Goal: Task Accomplishment & Management: Use online tool/utility

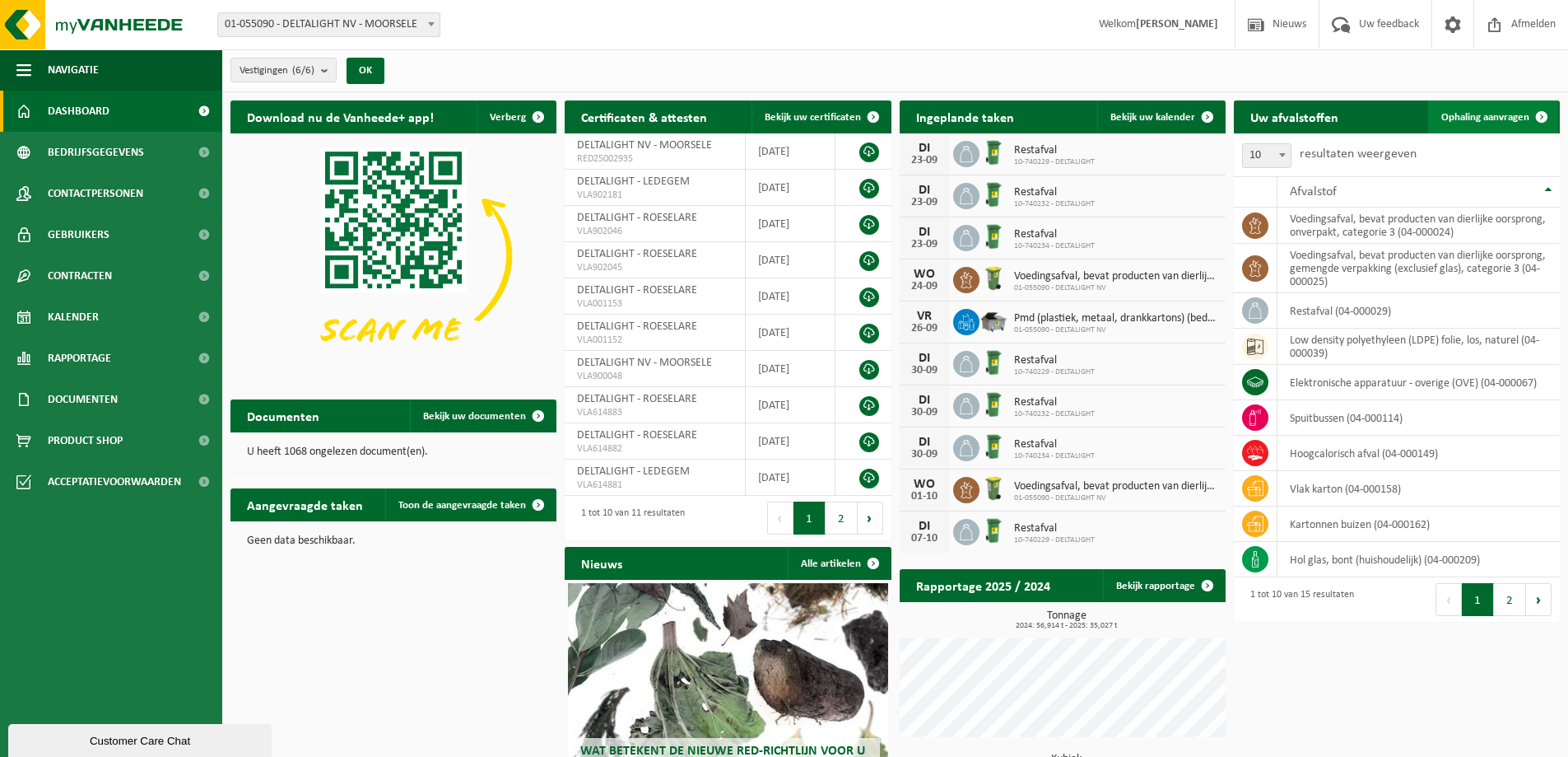
click at [1485, 113] on span "Ophaling aanvragen" at bounding box center [1485, 117] width 88 height 11
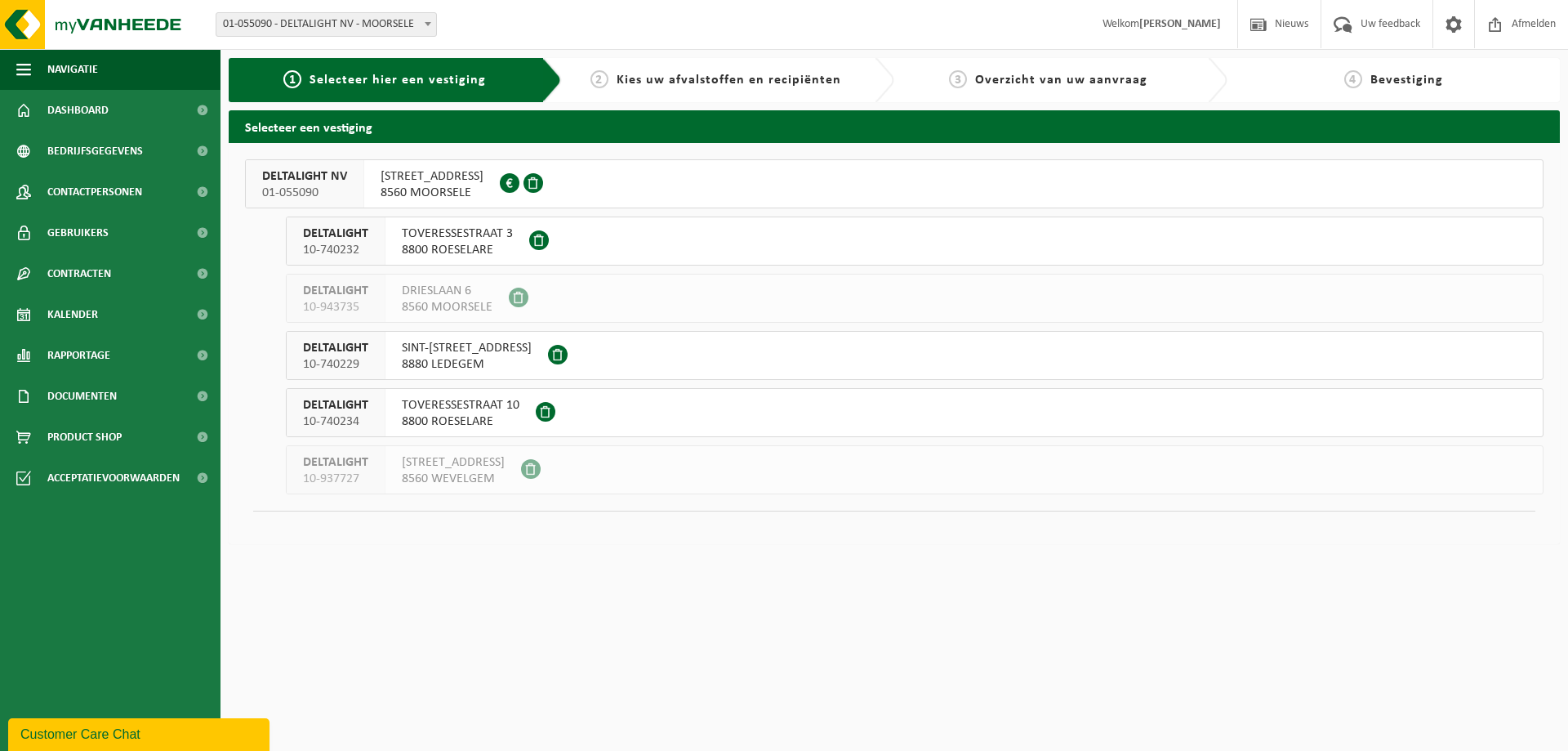
click at [304, 184] on span "DELTALIGHT NV" at bounding box center [304, 176] width 84 height 17
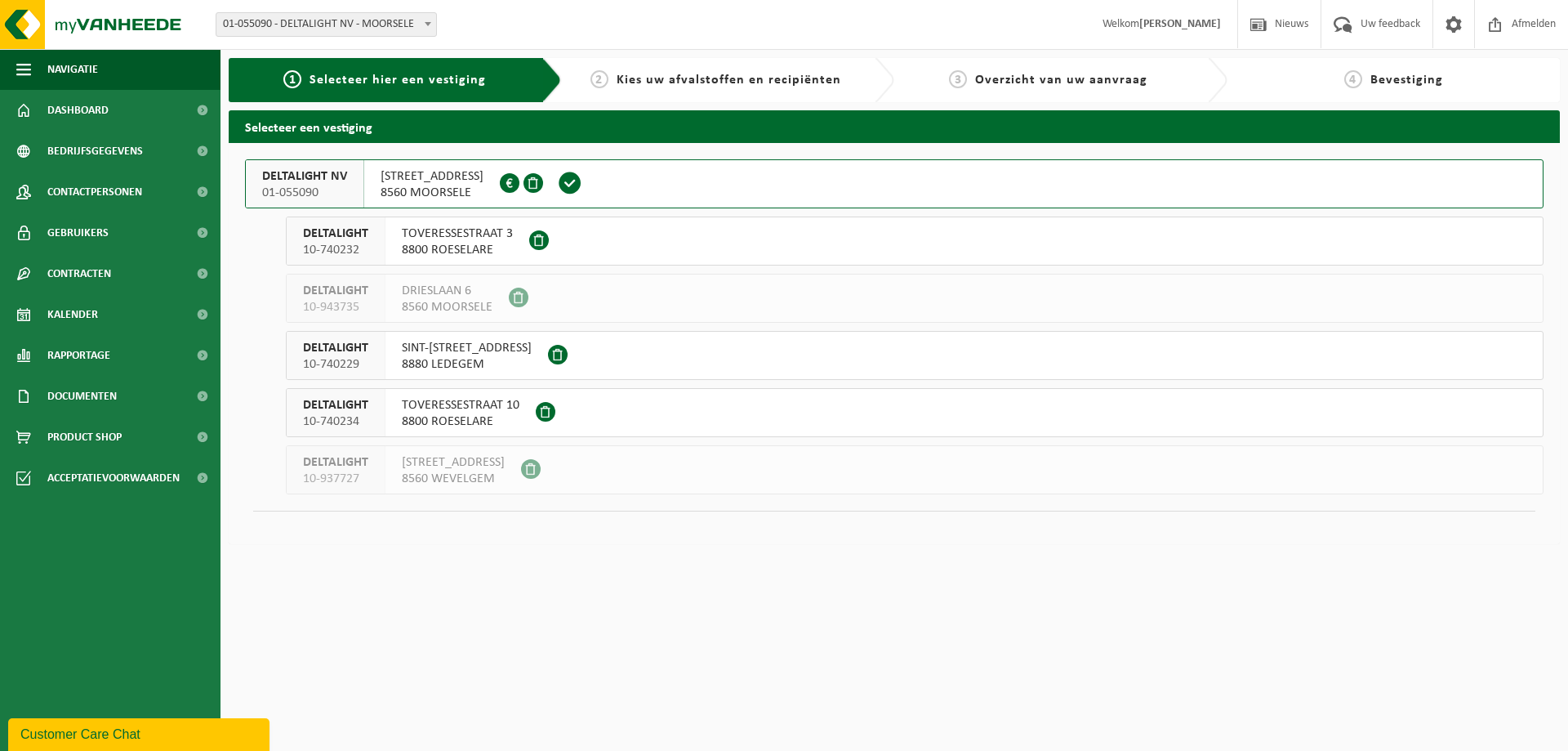
click at [304, 184] on span "DELTALIGHT NV" at bounding box center [304, 176] width 84 height 17
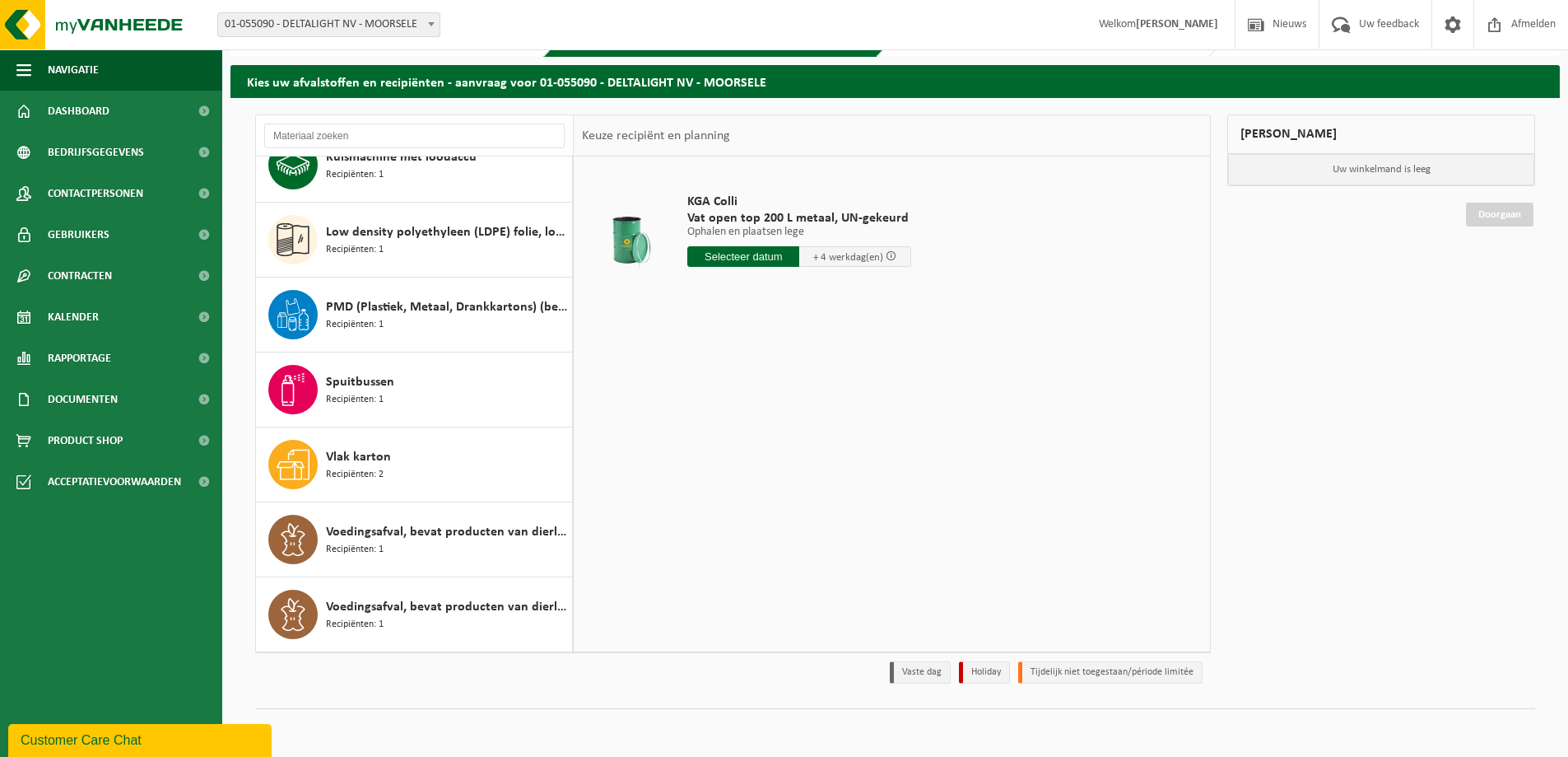
scroll to position [47, 0]
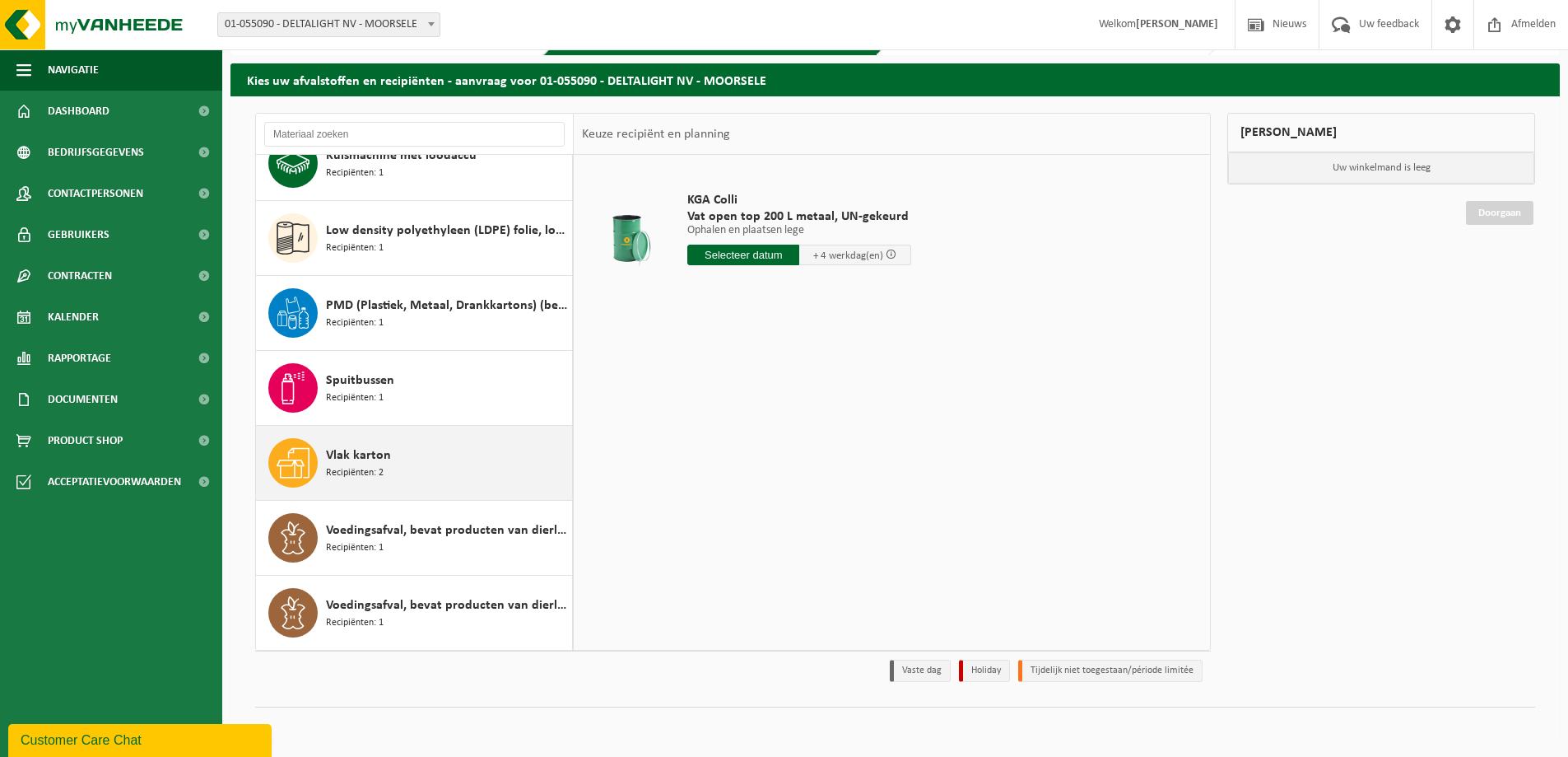
click at [351, 461] on span "Vlak karton" at bounding box center [358, 455] width 65 height 19
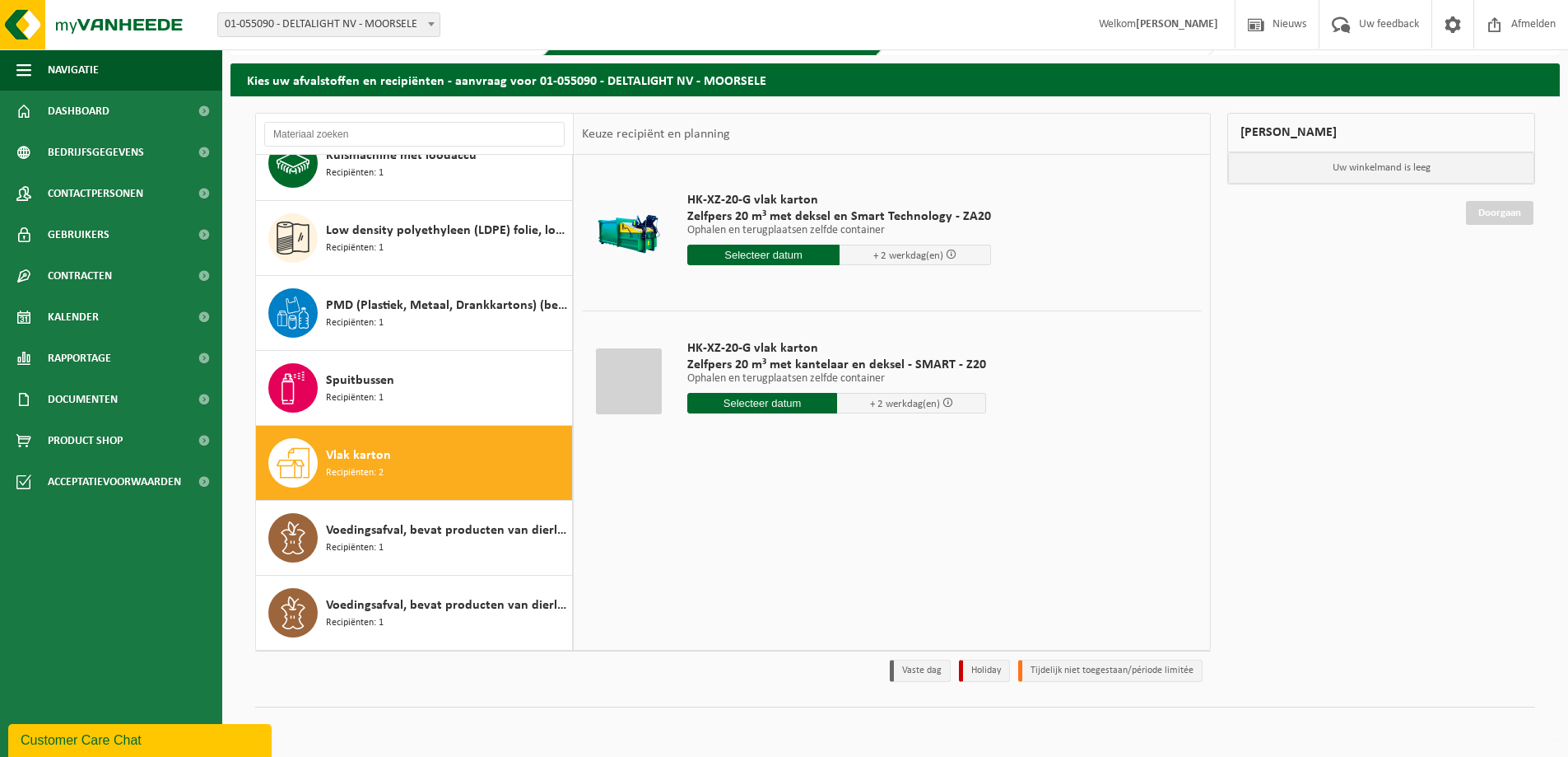
click at [759, 249] on input "text" at bounding box center [763, 254] width 152 height 20
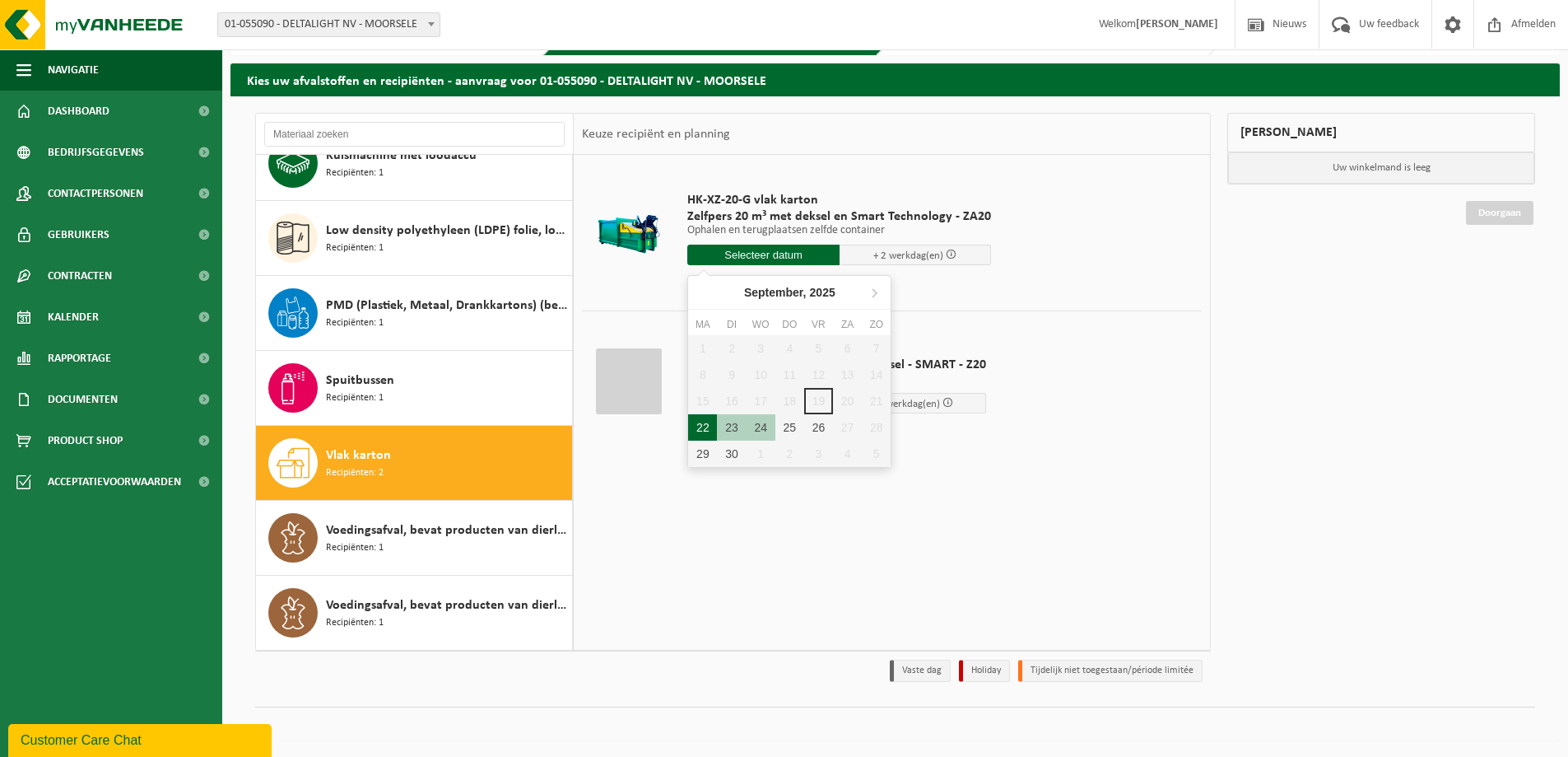
click at [694, 425] on div "22" at bounding box center [702, 428] width 29 height 26
type input "Van 2025-09-22"
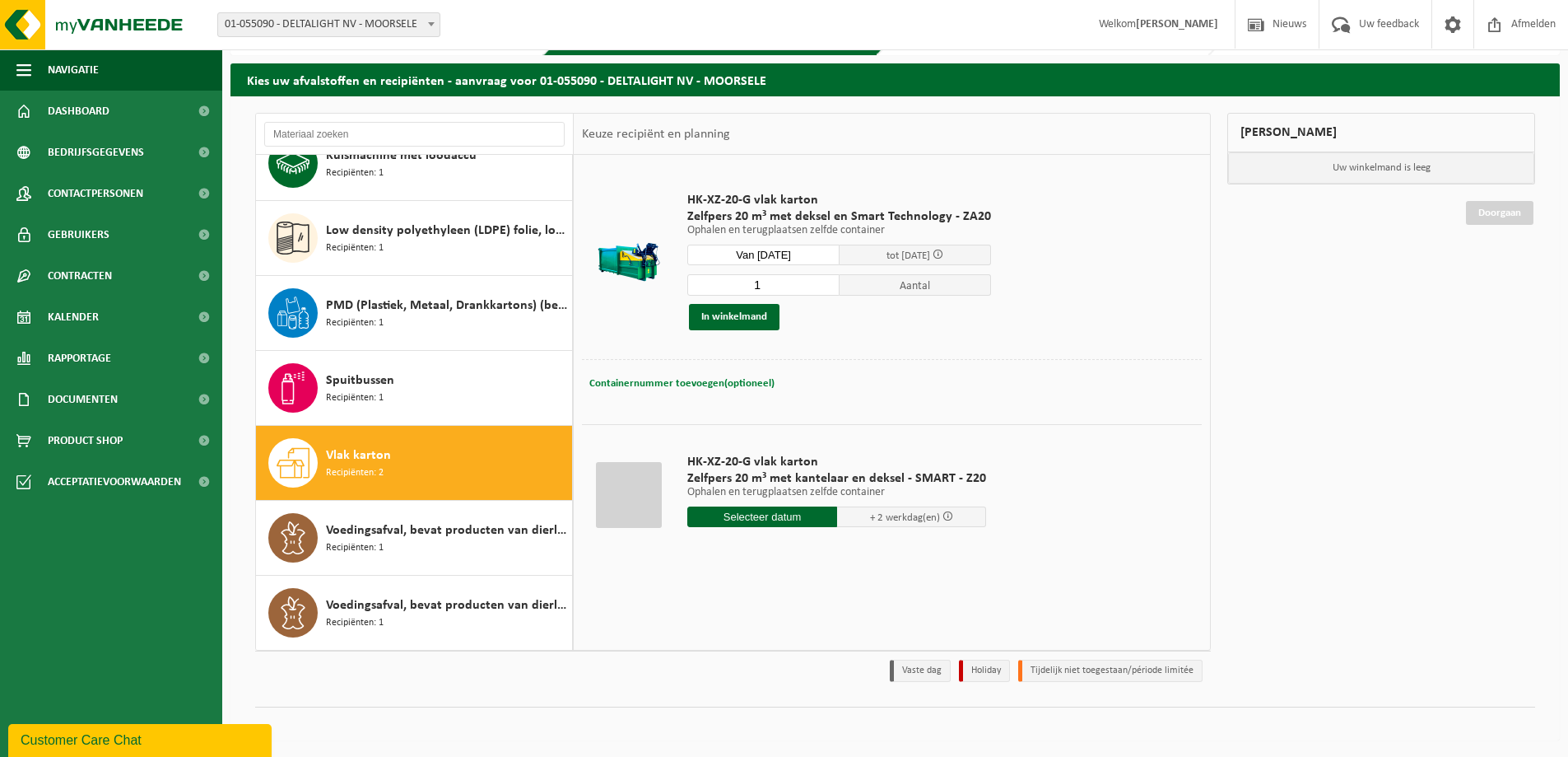
click at [686, 382] on span "Containernummer toevoegen(optioneel)" at bounding box center [681, 383] width 185 height 11
type input "Aan poort 17"
click at [730, 315] on button "In winkelmand" at bounding box center [734, 317] width 90 height 26
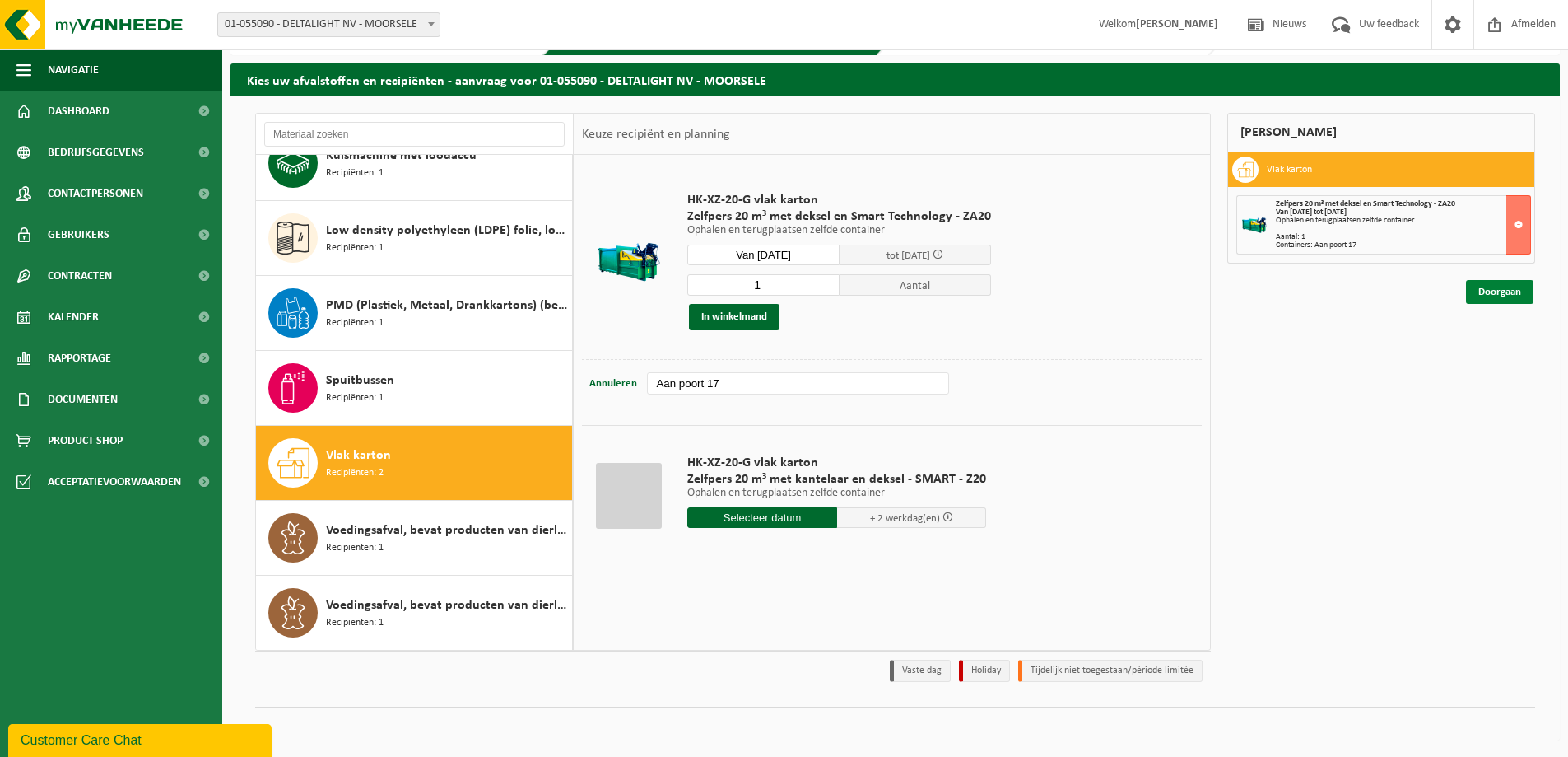
click at [1499, 292] on link "Doorgaan" at bounding box center [1500, 292] width 68 height 24
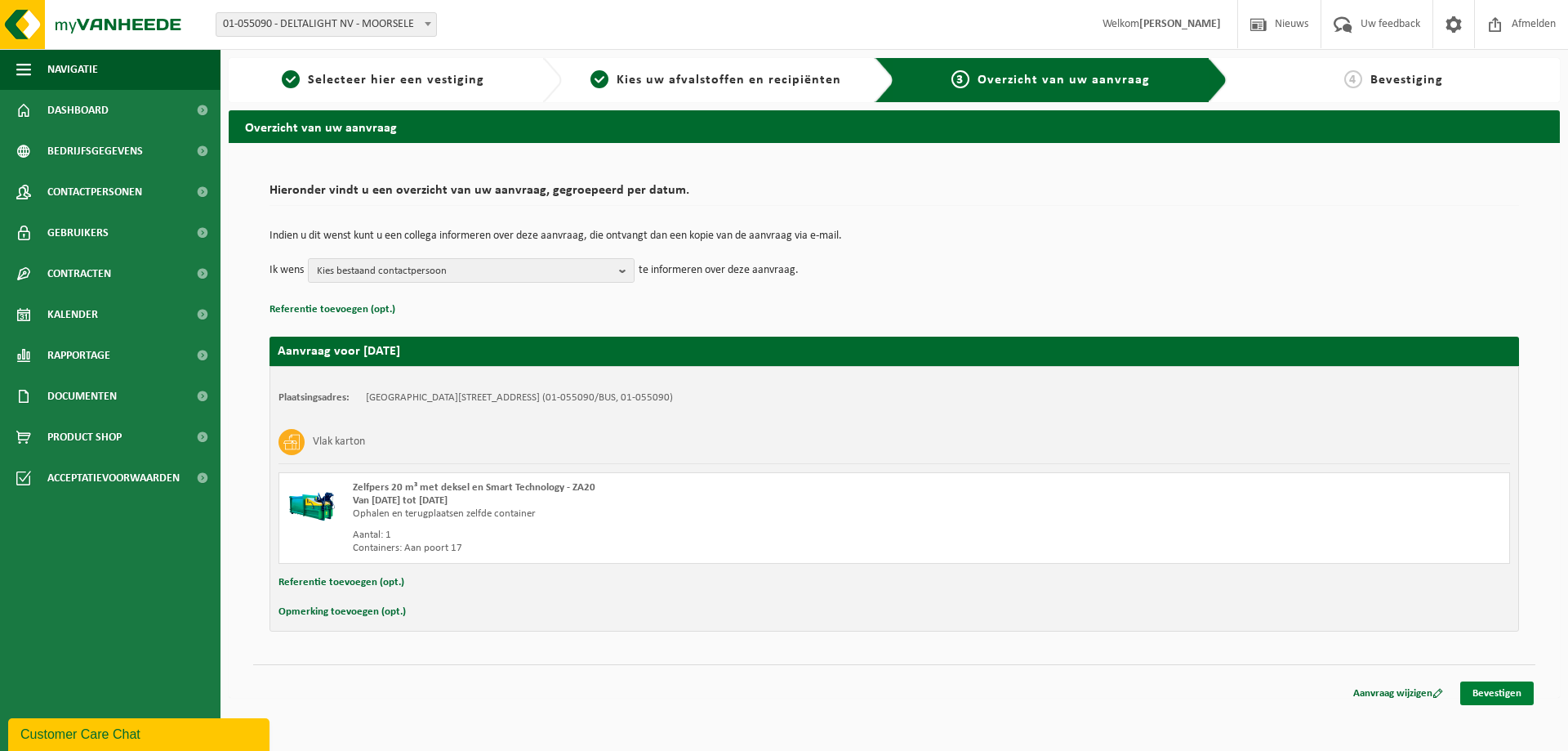
click at [1503, 689] on link "Bevestigen" at bounding box center [1497, 693] width 73 height 24
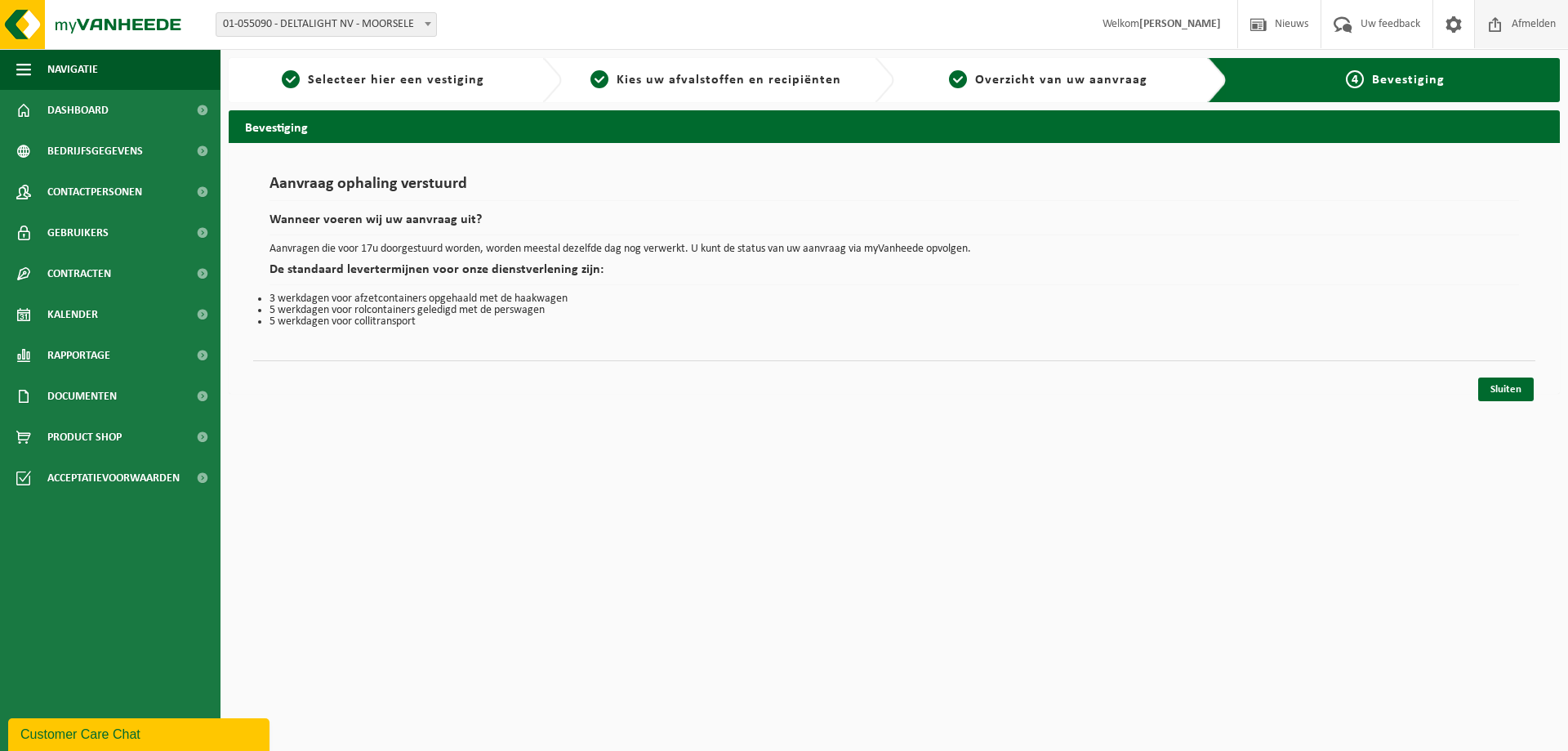
click at [1539, 24] on span "Afmelden" at bounding box center [1534, 24] width 52 height 48
